Goal: Transaction & Acquisition: Purchase product/service

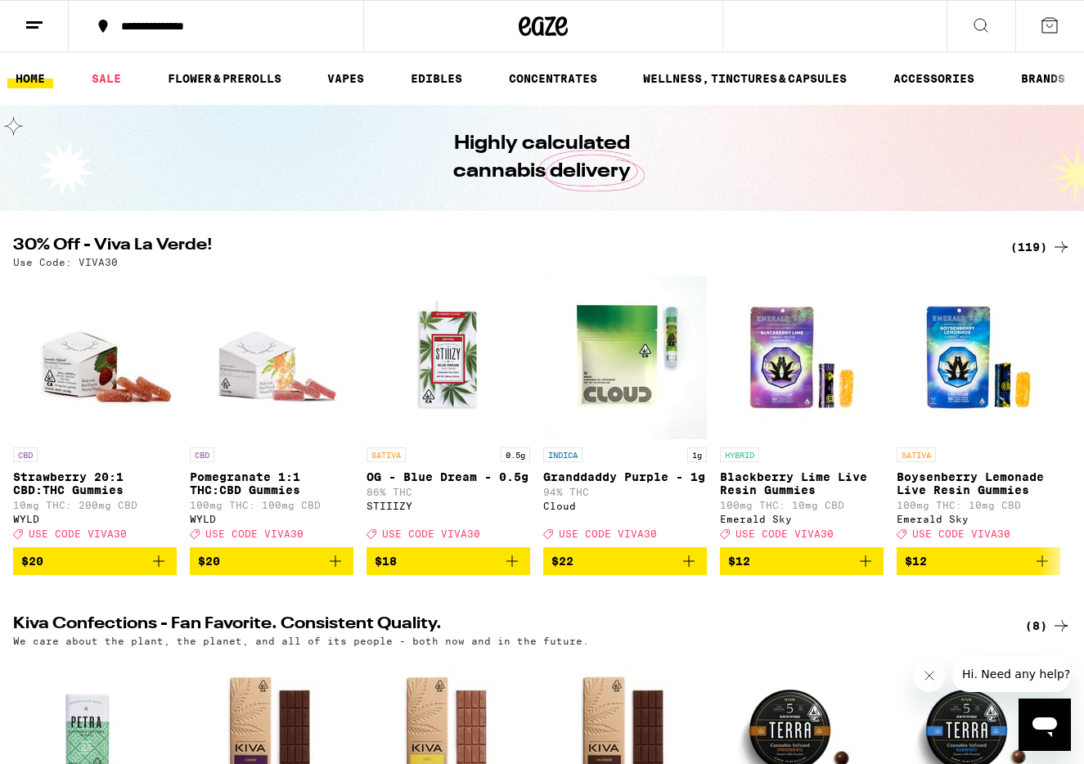
click at [1025, 247] on div "(119)" at bounding box center [1040, 247] width 61 height 20
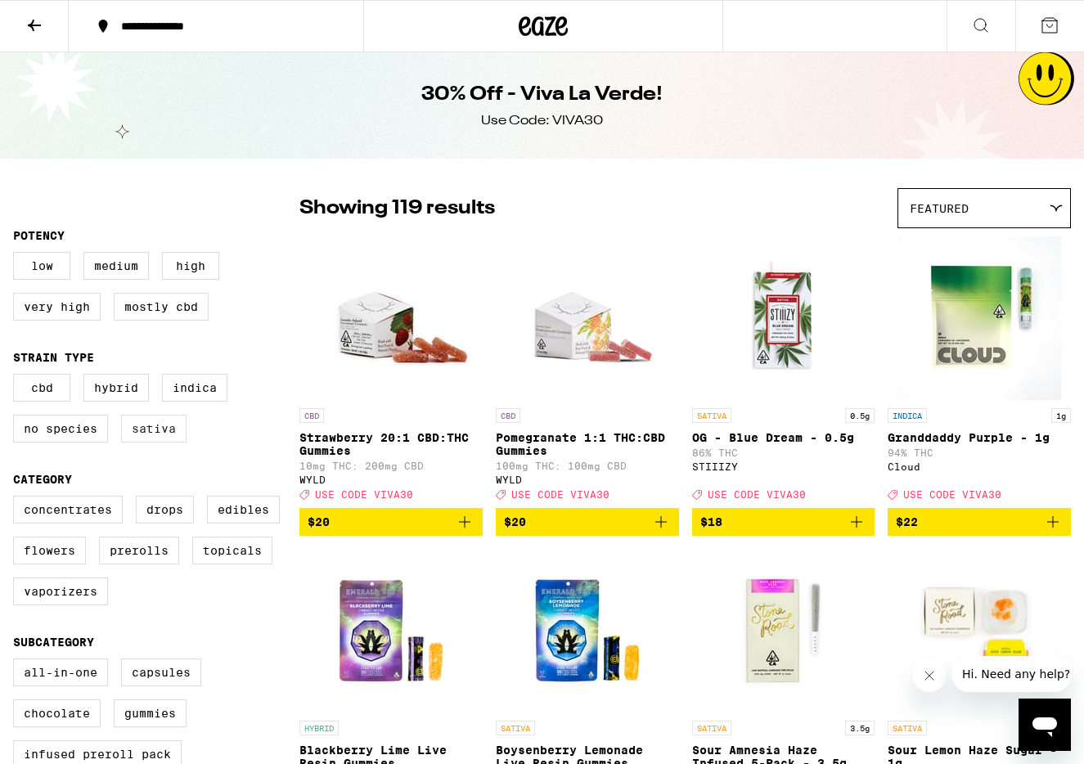
click at [164, 436] on label "Sativa" at bounding box center [153, 429] width 65 height 28
click at [17, 377] on input "Sativa" at bounding box center [16, 376] width 1 height 1
checkbox input "true"
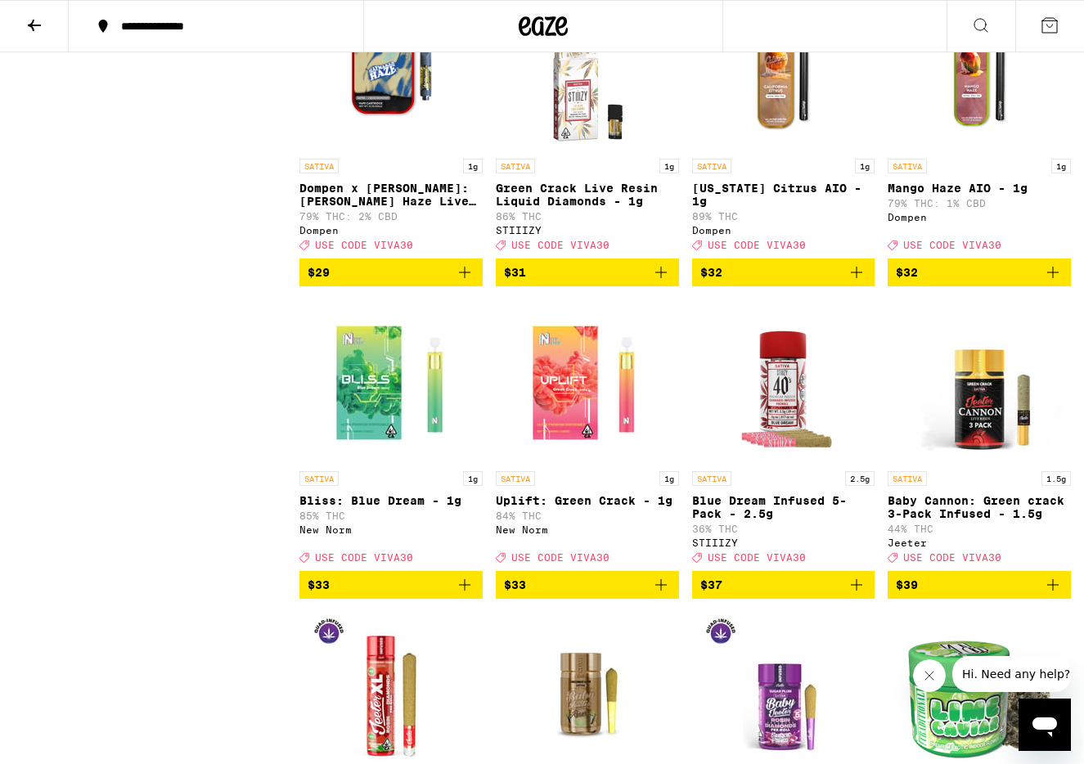
scroll to position [2992, 0]
